Goal: Task Accomplishment & Management: Complete application form

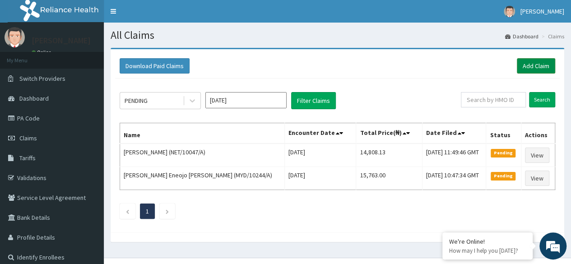
click at [536, 65] on link "Add Claim" at bounding box center [536, 65] width 38 height 15
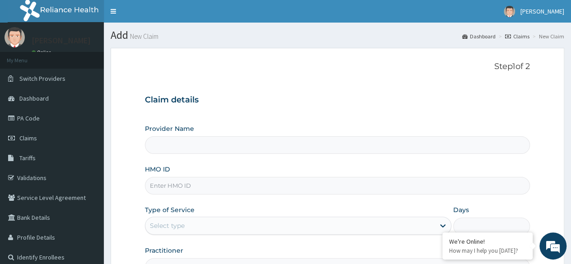
click at [178, 187] on input "HMO ID" at bounding box center [337, 186] width 385 height 18
paste input "WBS/10055/B"
type input "WBS/10055/B"
type input "Reliance Family Clinics (RFC) - Ajah"
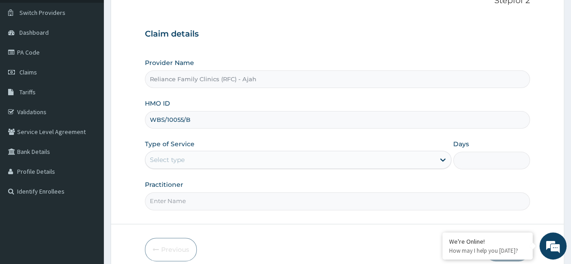
scroll to position [105, 0]
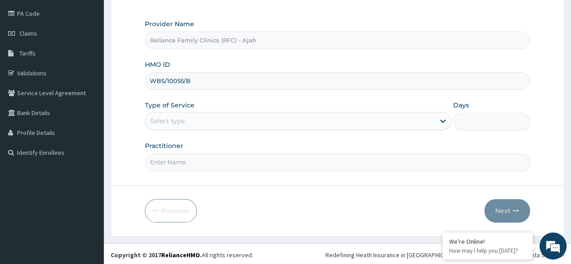
type input "WBS/10055/B"
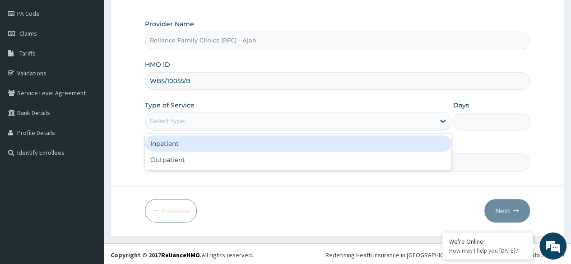
click at [225, 157] on div "Outpatient" at bounding box center [298, 160] width 307 height 16
type input "1"
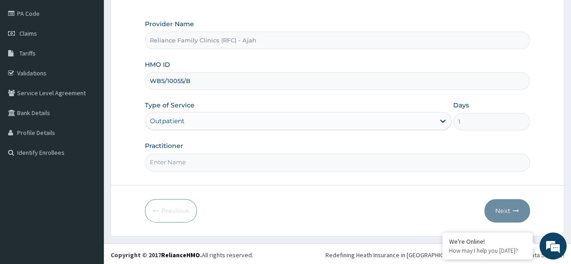
click at [224, 164] on input "Practitioner" at bounding box center [337, 163] width 385 height 18
click at [252, 159] on input "Practitioner" at bounding box center [337, 163] width 385 height 18
click at [231, 159] on input "DR." at bounding box center [337, 163] width 385 height 18
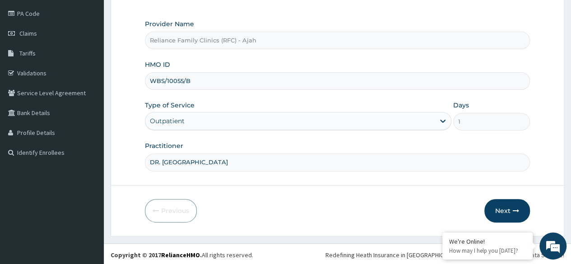
type input "DR. LOCUM"
click at [512, 208] on button "Next" at bounding box center [508, 210] width 46 height 23
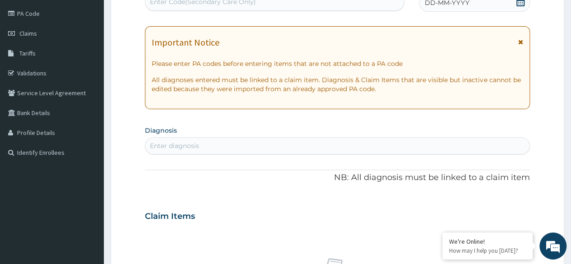
click at [451, 1] on span "DD-MM-YYYY" at bounding box center [447, 2] width 45 height 9
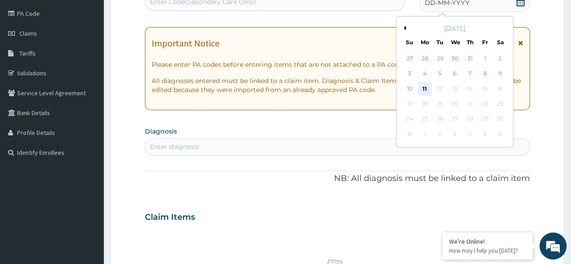
click at [425, 88] on div "11" at bounding box center [425, 89] width 14 height 14
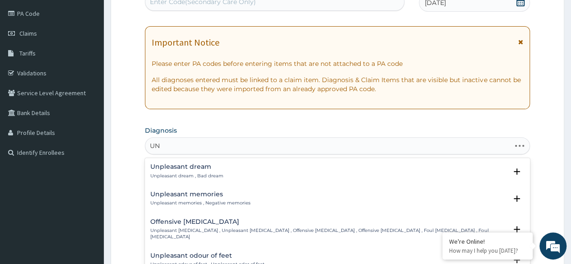
type input "U"
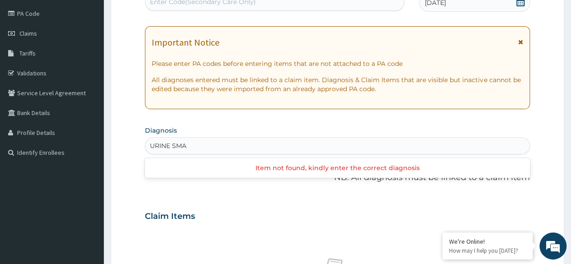
type input "URINE SM"
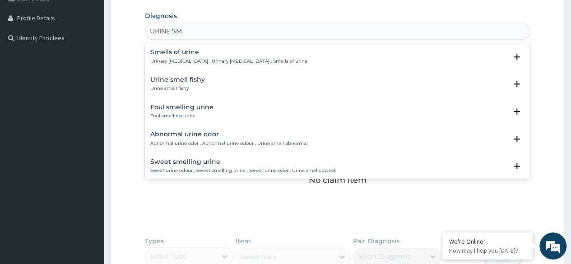
click at [198, 137] on h4 "Abnormal urine odor" at bounding box center [229, 134] width 158 height 7
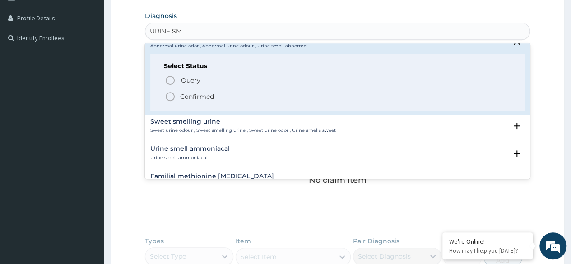
scroll to position [102, 0]
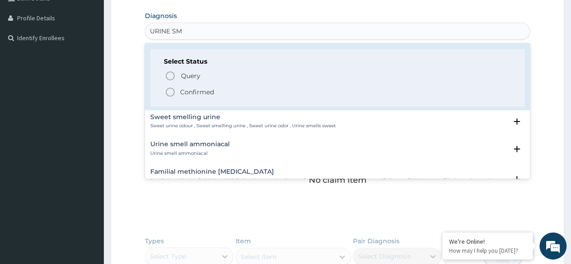
click at [165, 90] on icon "status option filled" at bounding box center [170, 92] width 11 height 11
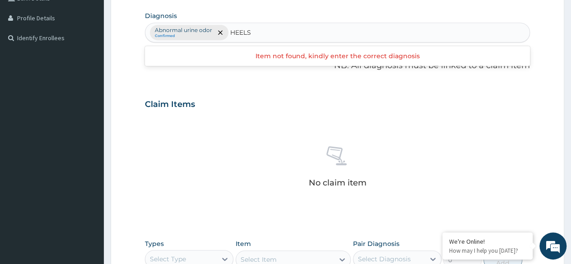
type input "HEEL"
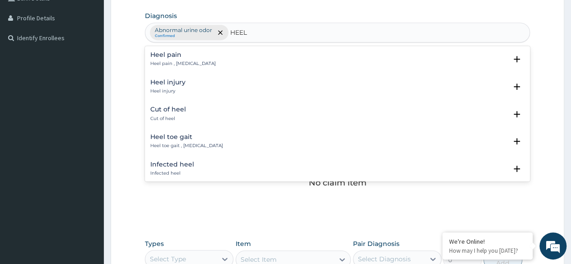
click at [164, 63] on p "Heel pain , Talalgia" at bounding box center [182, 64] width 65 height 6
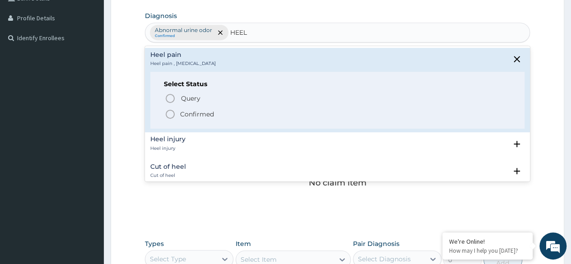
click at [168, 110] on circle "status option filled" at bounding box center [170, 114] width 8 height 8
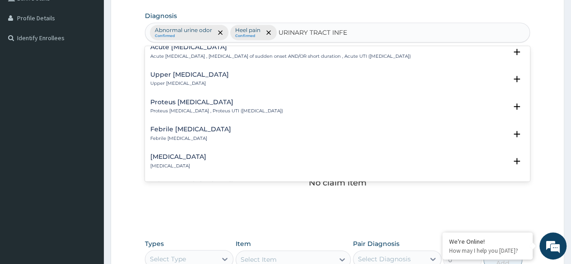
scroll to position [0, 0]
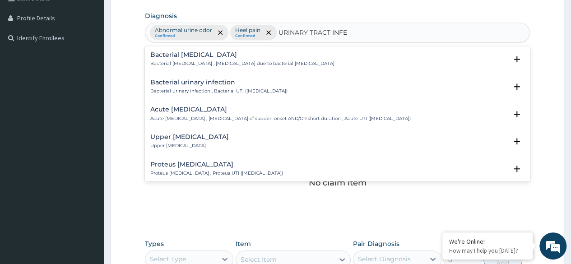
type input "URINARY TRACT INFE"
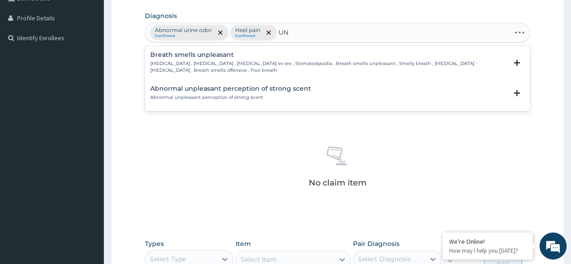
type input "U"
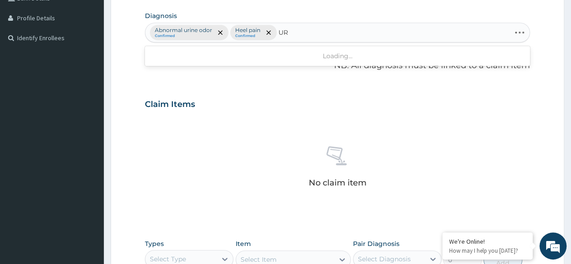
type input "U"
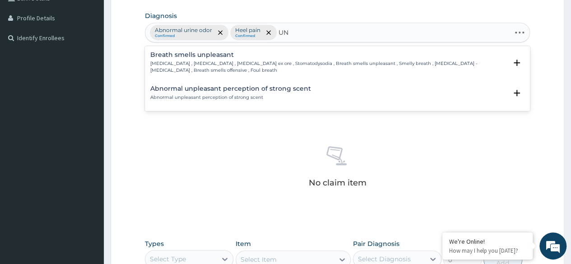
type input "U"
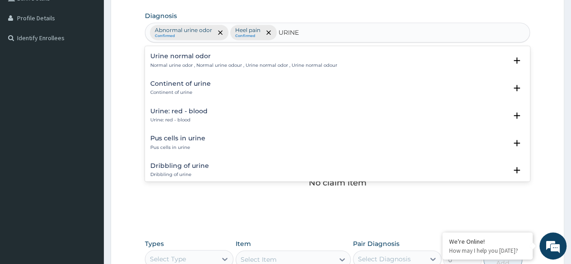
scroll to position [1251, 0]
type input "URINE"
click at [313, 218] on div "No claim item" at bounding box center [337, 169] width 385 height 104
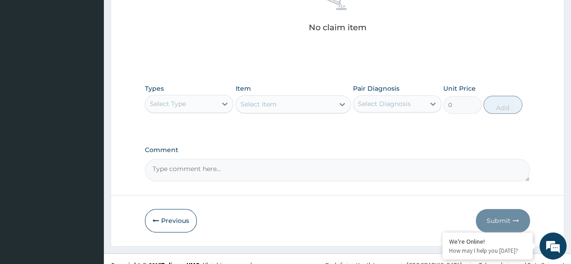
scroll to position [375, 0]
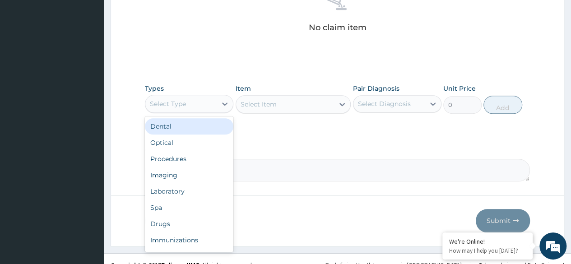
click at [201, 159] on div "Procedures" at bounding box center [189, 159] width 89 height 16
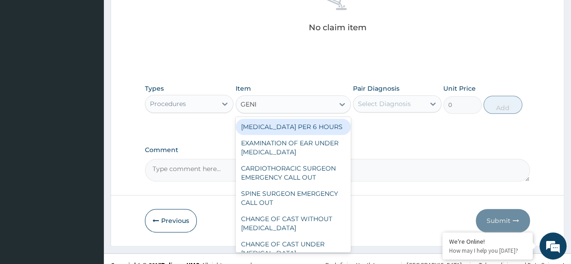
type input "GENER"
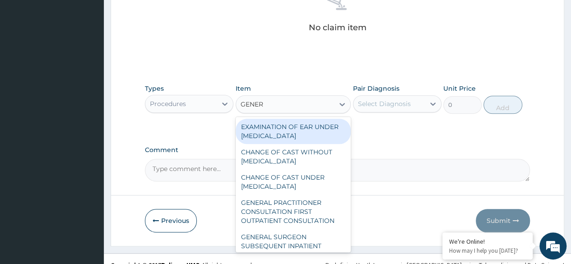
click at [301, 226] on div "GENERAL PRACTITIONER CONSULTATION FIRST OUTPATIENT CONSULTATION" at bounding box center [294, 212] width 116 height 34
type input "3370.125"
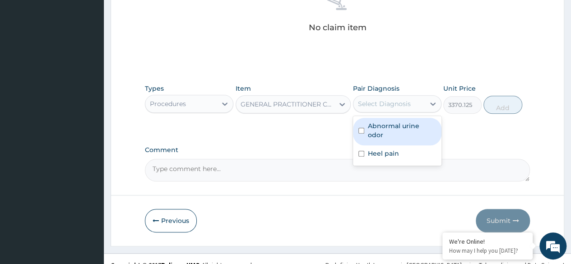
click at [395, 129] on div "Abnormal urine odor" at bounding box center [397, 132] width 89 height 28
checkbox input "true"
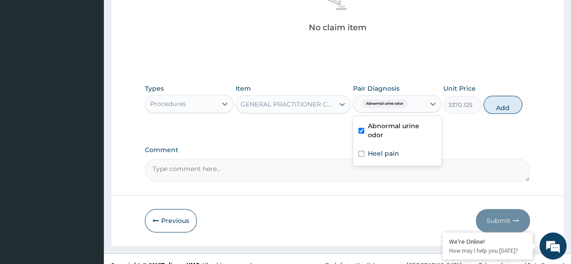
click at [393, 149] on label "Heel pain" at bounding box center [383, 153] width 31 height 9
checkbox input "true"
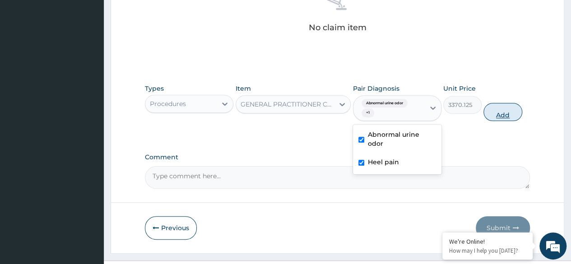
click at [514, 116] on button "Add" at bounding box center [503, 112] width 38 height 18
type input "0"
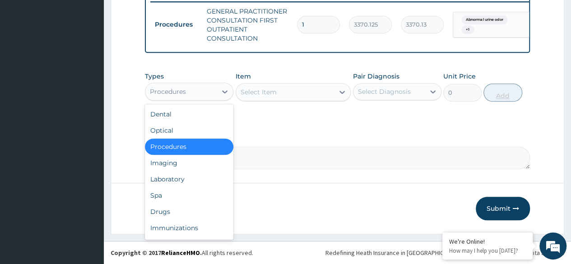
scroll to position [31, 0]
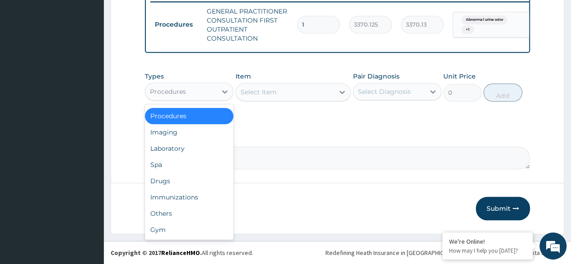
click at [194, 147] on div "Laboratory" at bounding box center [189, 148] width 89 height 16
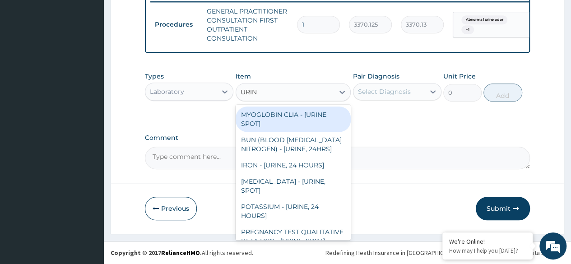
type input "URINA"
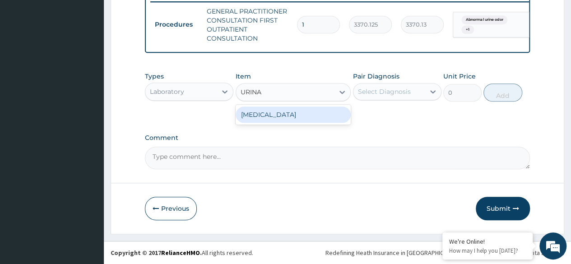
click at [332, 120] on div "URINALYSIS" at bounding box center [294, 115] width 116 height 16
type input "1531.875"
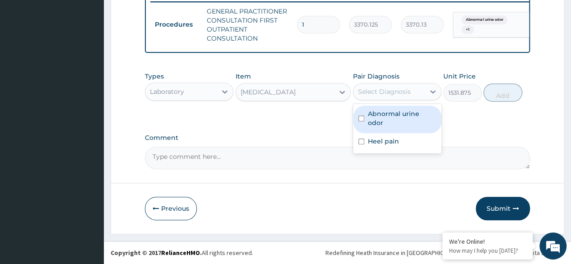
click at [396, 120] on div "Abnormal urine odor" at bounding box center [397, 120] width 89 height 28
checkbox input "true"
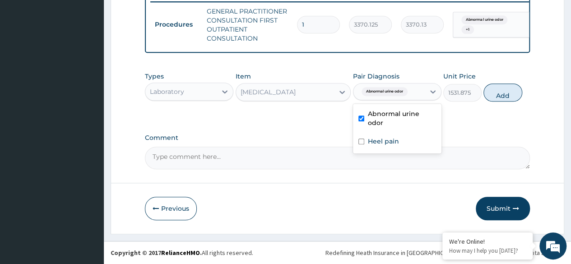
click at [390, 137] on label "Heel pain" at bounding box center [383, 141] width 31 height 9
checkbox input "true"
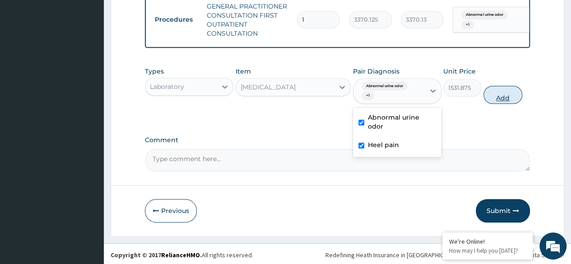
click at [500, 104] on button "Add" at bounding box center [503, 95] width 38 height 18
type input "0"
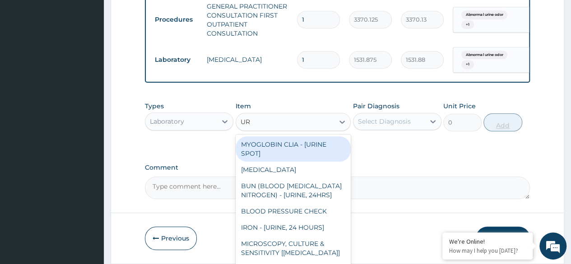
type input "U"
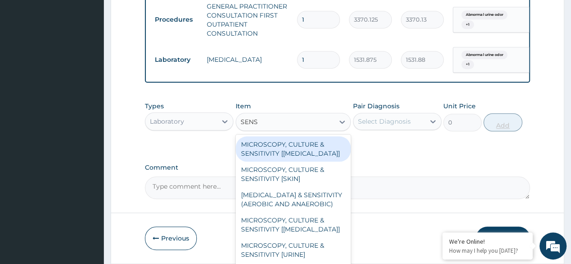
type input "SENSI"
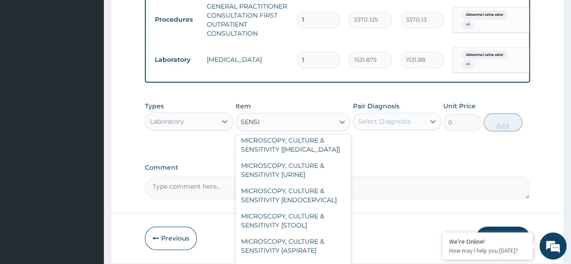
scroll to position [80, 0]
click at [311, 182] on div "MICROSCOPY, CULTURE & SENSITIVITY [URINE]" at bounding box center [294, 169] width 116 height 25
type input "4595.625"
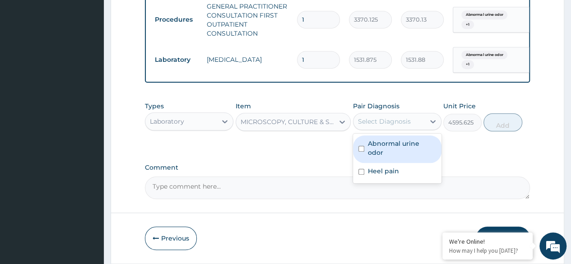
click at [403, 154] on div "Abnormal urine odor" at bounding box center [397, 150] width 89 height 28
checkbox input "true"
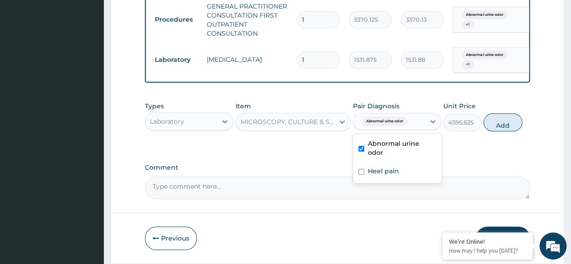
click at [401, 167] on div "Heel pain" at bounding box center [397, 172] width 89 height 19
checkbox input "true"
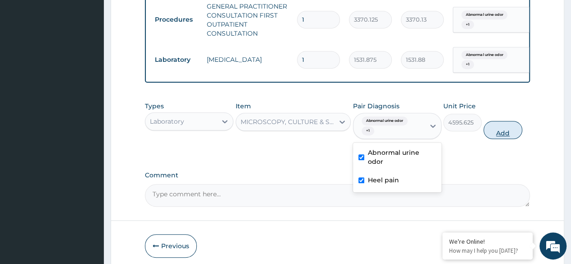
click at [495, 139] on button "Add" at bounding box center [503, 130] width 38 height 18
type input "0"
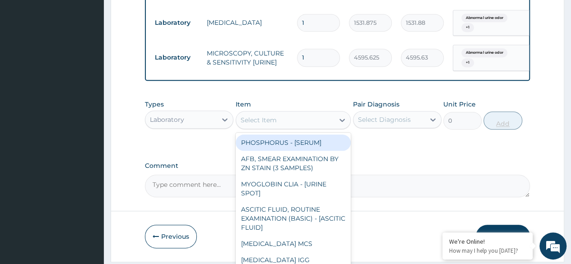
scroll to position [433, 0]
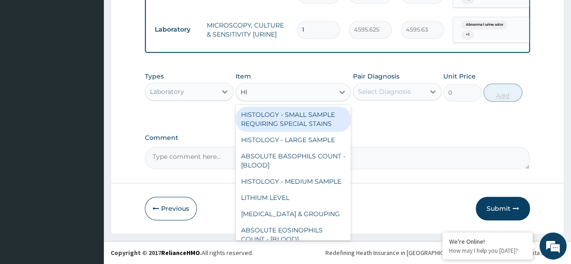
type input "HIG"
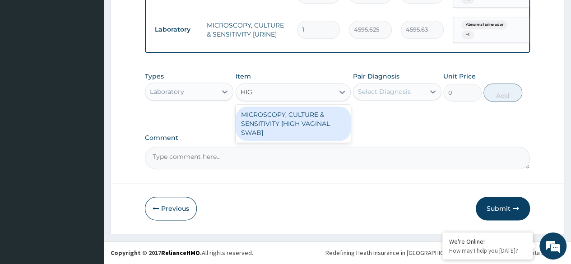
click at [318, 137] on div "MICROSCOPY, CULTURE & SENSITIVITY [HIGH VAGINAL SWAB]" at bounding box center [294, 124] width 116 height 34
type input "4595.625"
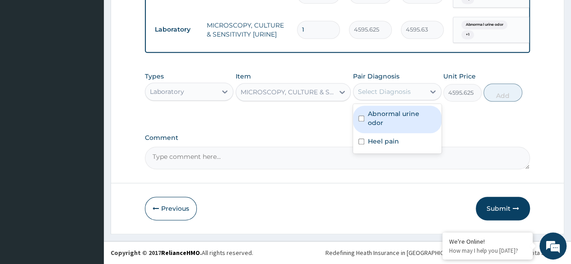
click at [398, 120] on div "Abnormal urine odor" at bounding box center [397, 120] width 89 height 28
checkbox input "true"
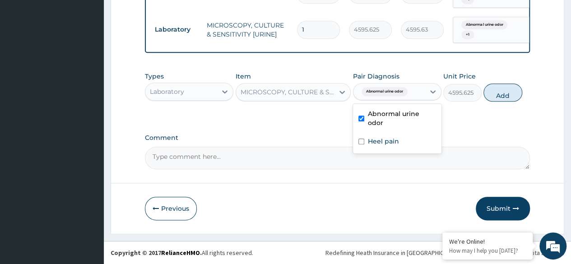
click at [396, 137] on label "Heel pain" at bounding box center [383, 141] width 31 height 9
checkbox input "true"
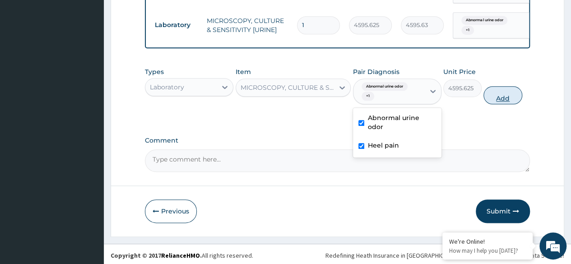
click at [505, 103] on button "Add" at bounding box center [503, 95] width 38 height 18
type input "0"
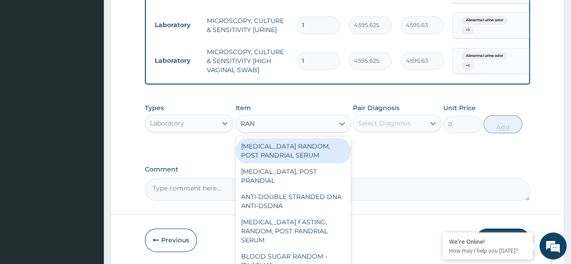
type input "RAND"
click at [314, 251] on div "BLOOD SUGAR RANDOM - [PLASMA]" at bounding box center [294, 260] width 116 height 25
type input "1800"
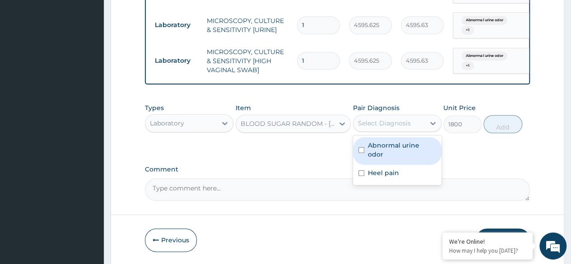
click at [403, 155] on label "Abnormal urine odor" at bounding box center [402, 150] width 68 height 18
checkbox input "true"
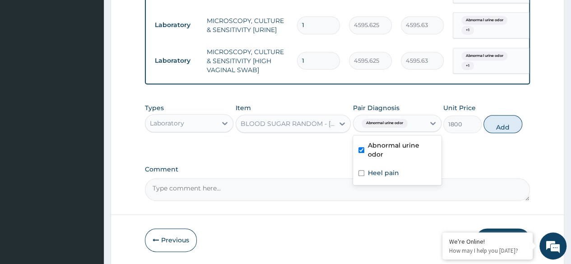
click at [400, 172] on div "Heel pain" at bounding box center [397, 174] width 89 height 19
checkbox input "true"
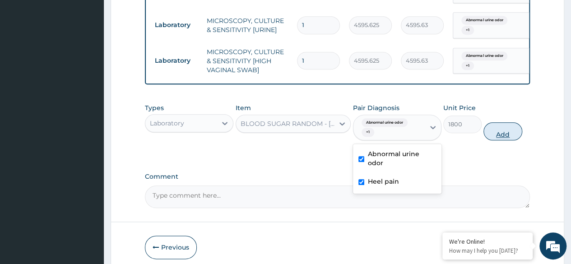
click at [501, 140] on button "Add" at bounding box center [503, 131] width 38 height 18
type input "0"
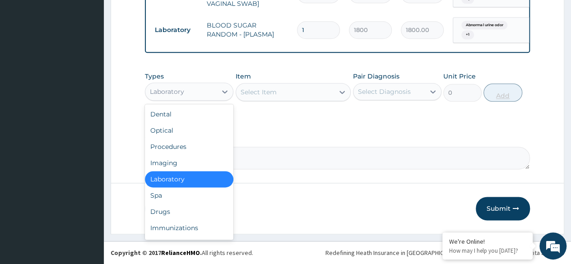
scroll to position [504, 0]
click at [193, 210] on div "Drugs" at bounding box center [189, 212] width 89 height 16
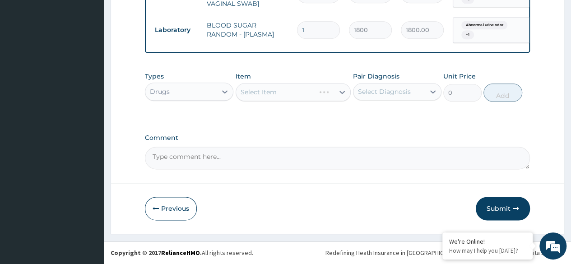
click at [331, 94] on div "Select Item" at bounding box center [294, 92] width 116 height 18
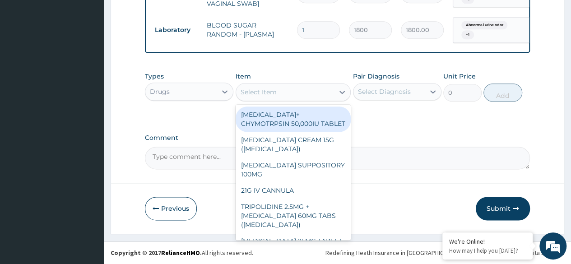
type input "N"
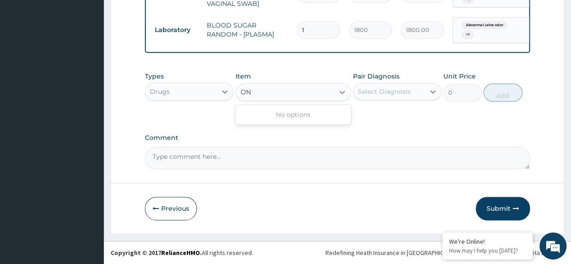
type input "O"
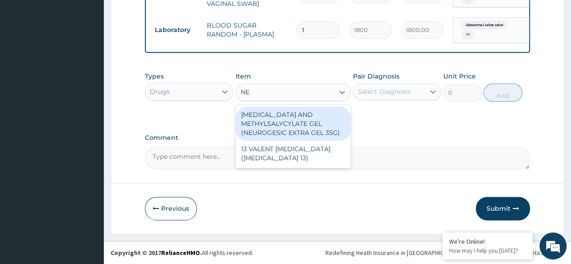
type input "N"
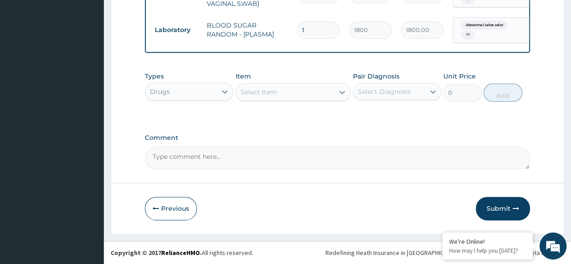
click at [434, 134] on label "Comment" at bounding box center [337, 138] width 385 height 8
click at [434, 147] on textarea "Comment" at bounding box center [337, 158] width 385 height 23
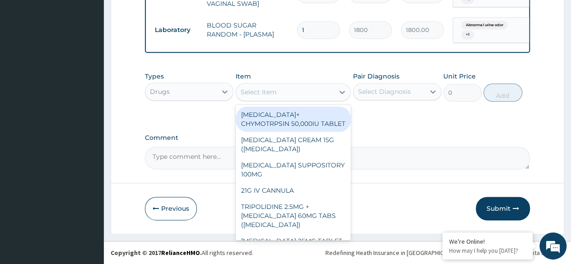
click at [260, 95] on div "Select Item" at bounding box center [259, 92] width 36 height 9
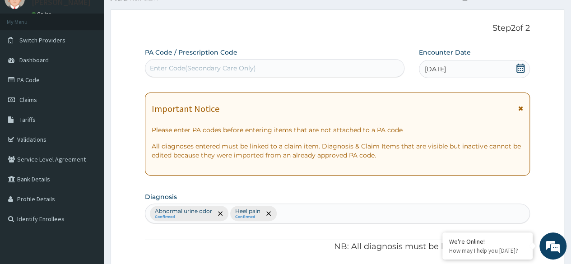
scroll to position [0, 0]
